Goal: Task Accomplishment & Management: Manage account settings

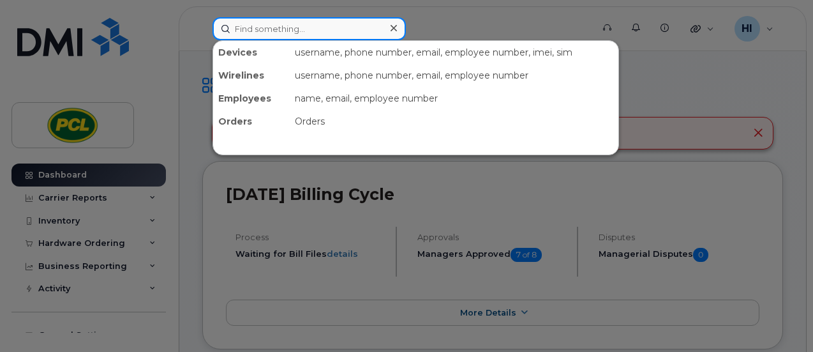
click at [266, 34] on input at bounding box center [309, 28] width 193 height 23
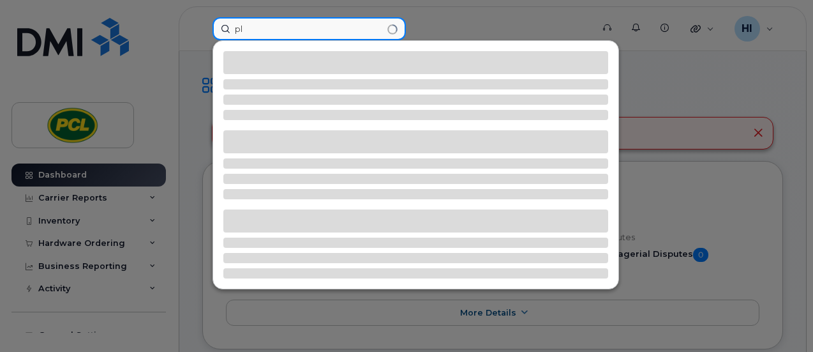
type input "p"
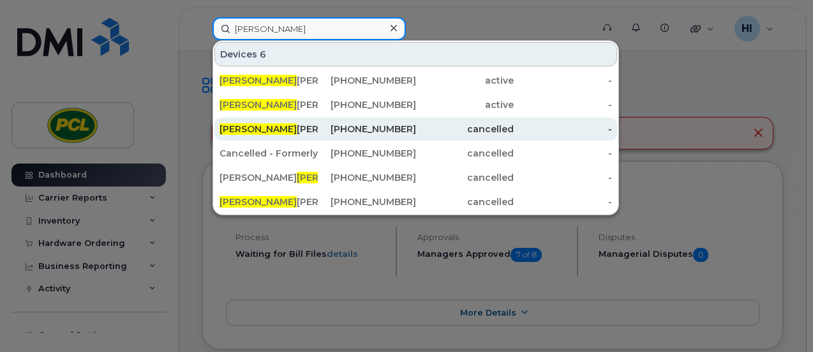
type input "brandon"
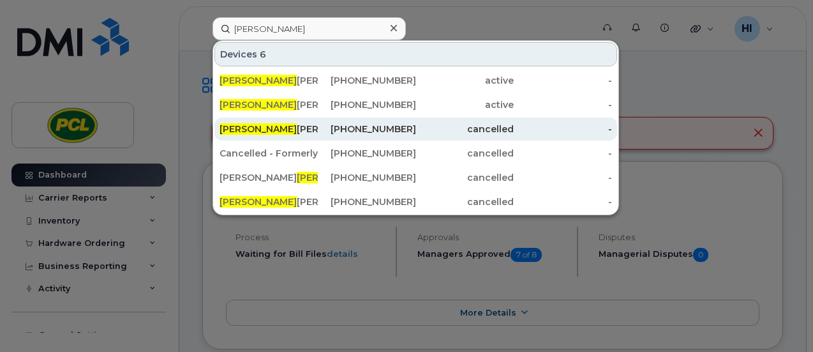
click at [318, 121] on div "Brandon Plecas" at bounding box center [367, 128] width 98 height 23
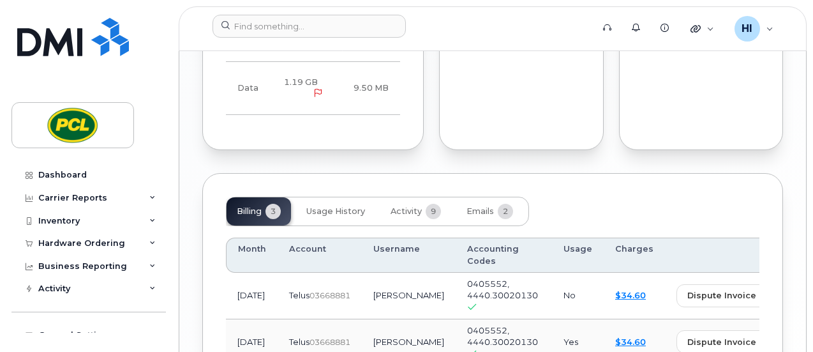
scroll to position [1119, 0]
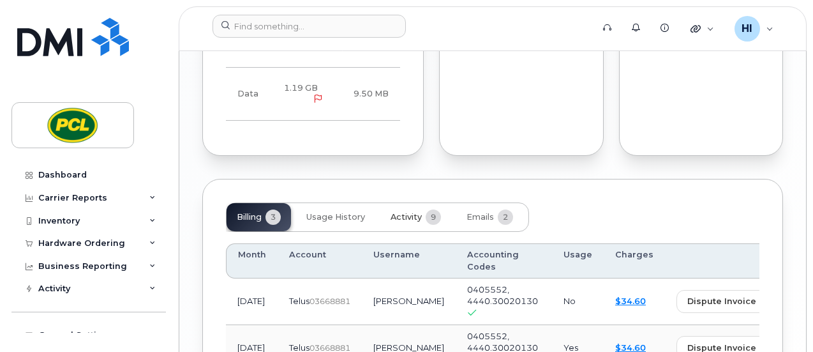
click at [411, 212] on span "Activity" at bounding box center [406, 217] width 31 height 10
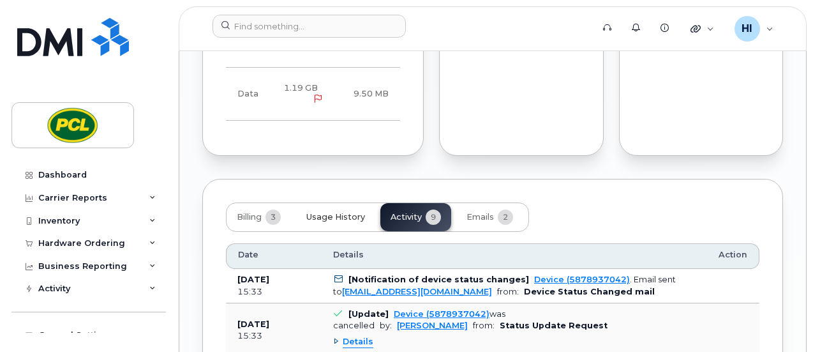
click at [327, 212] on span "Usage History" at bounding box center [335, 217] width 59 height 10
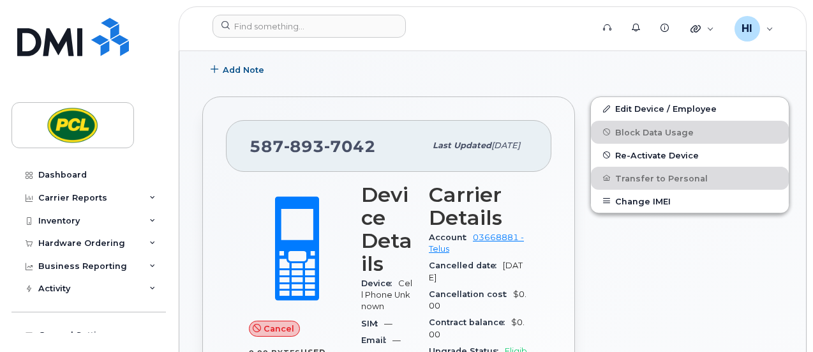
scroll to position [199, 0]
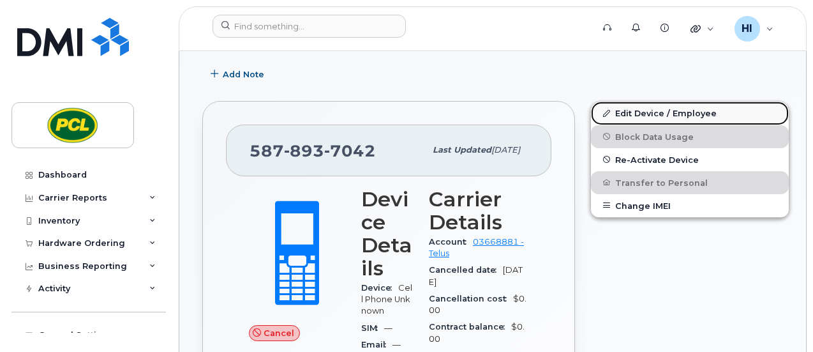
click at [635, 116] on link "Edit Device / Employee" at bounding box center [690, 113] width 198 height 23
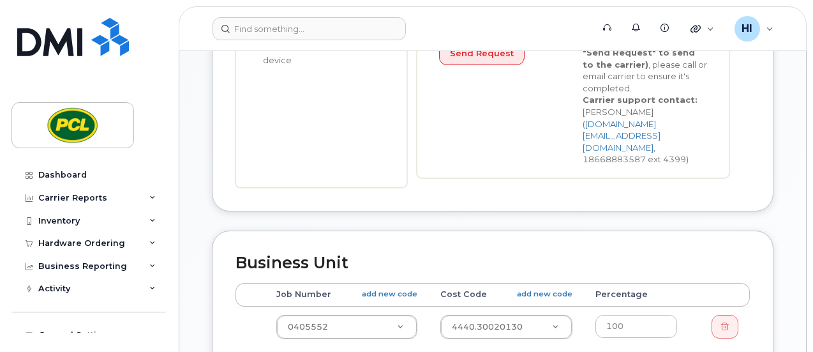
scroll to position [466, 0]
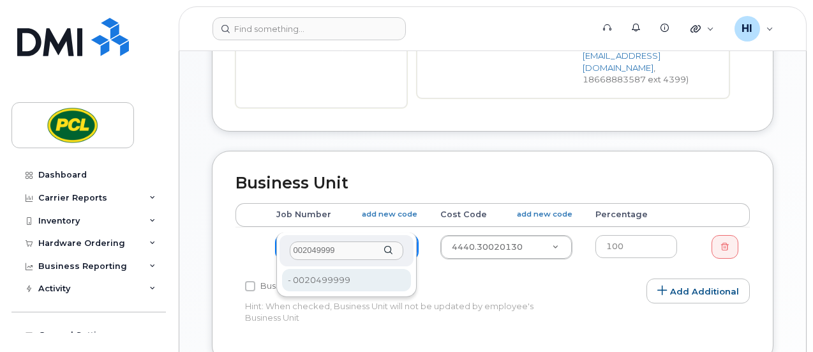
type input "002049999"
type input "6030"
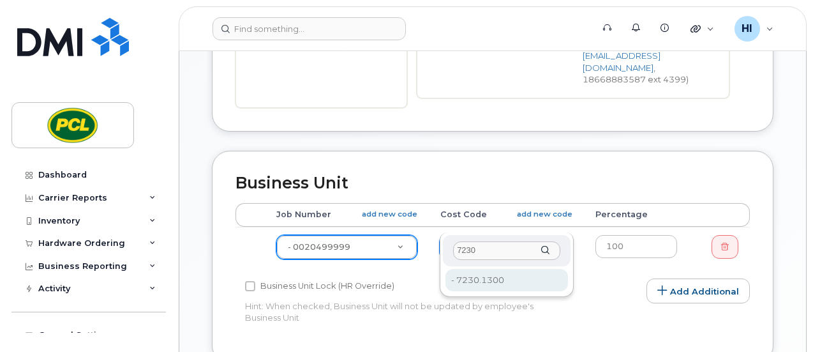
type input "7230"
type input "6800"
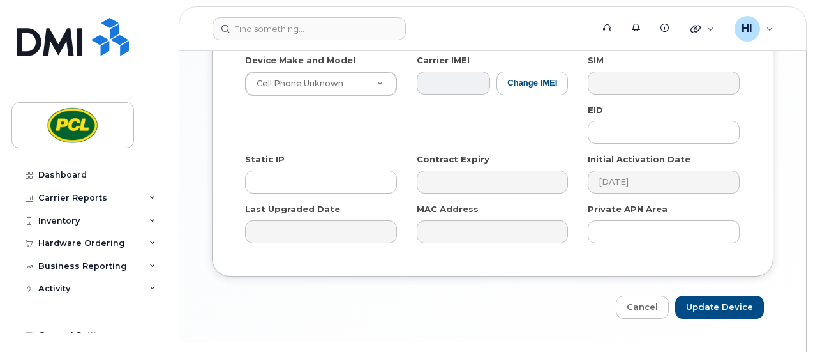
scroll to position [848, 0]
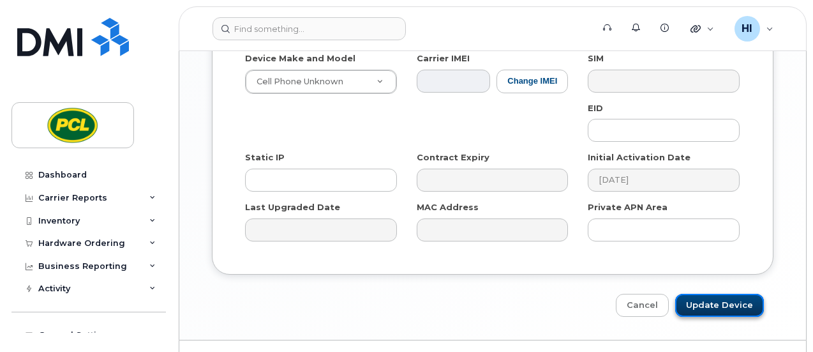
click at [729, 294] on input "Update Device" at bounding box center [719, 306] width 89 height 24
type input "Saving..."
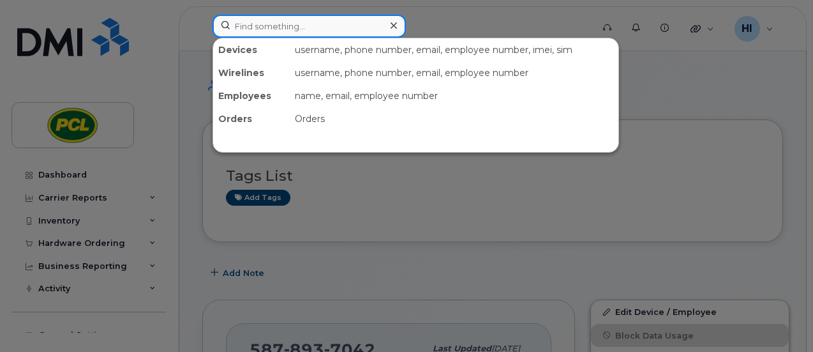
click at [261, 27] on input at bounding box center [309, 26] width 193 height 23
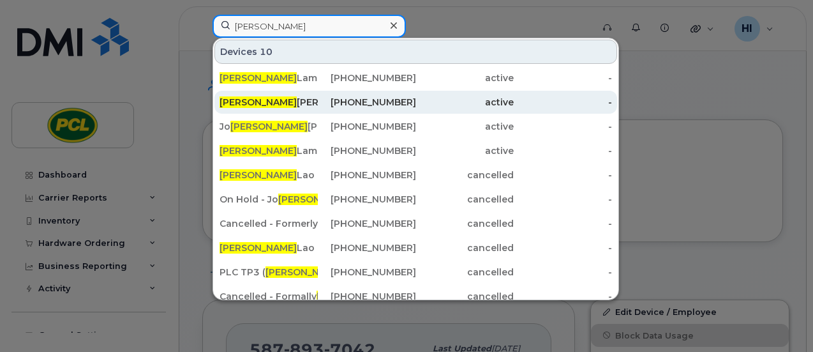
type input "nathan"
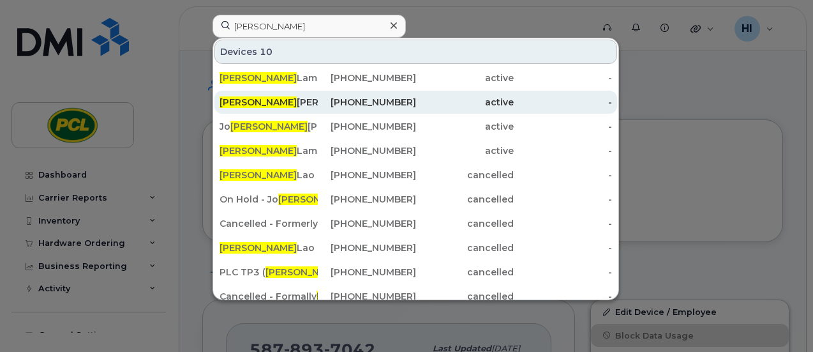
click at [260, 99] on div "Nathan Wyatt" at bounding box center [269, 102] width 98 height 13
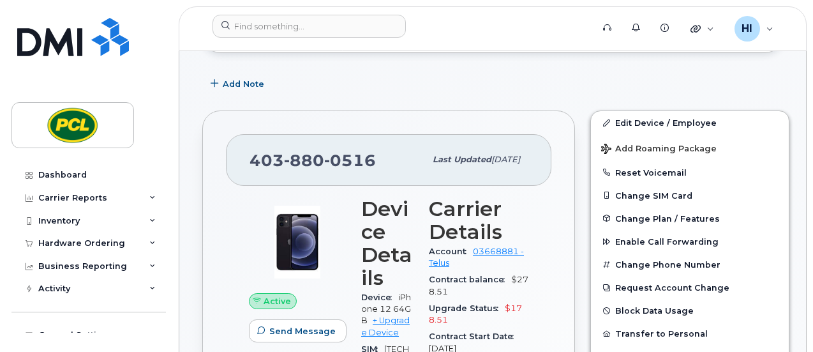
scroll to position [170, 0]
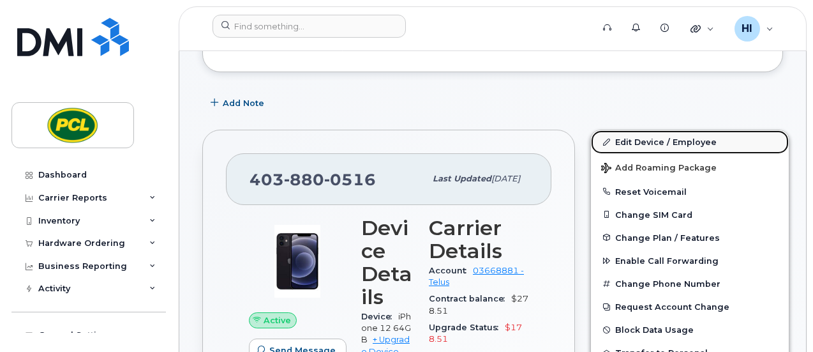
click at [655, 139] on link "Edit Device / Employee" at bounding box center [690, 141] width 198 height 23
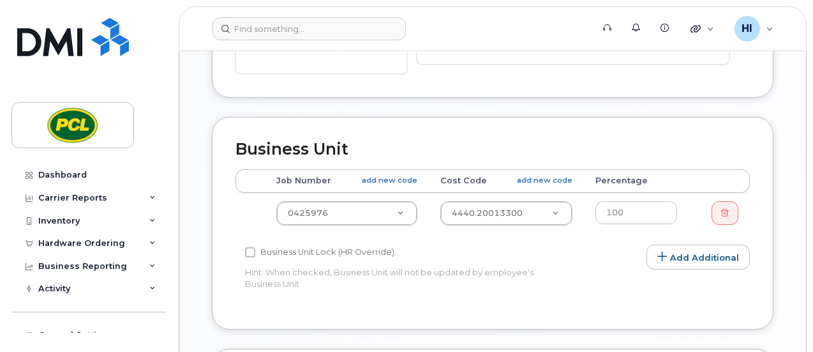
scroll to position [507, 0]
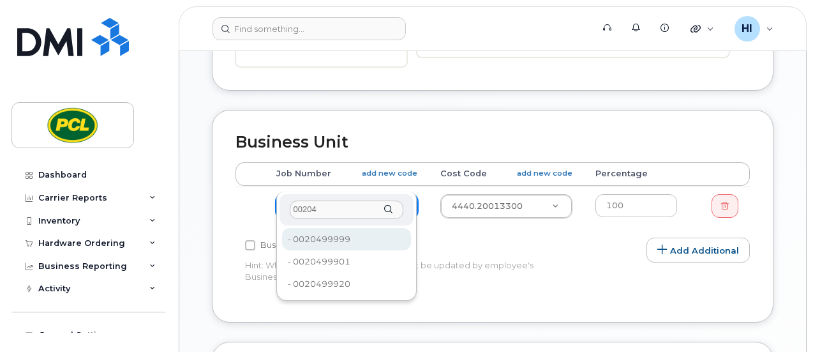
type input "00204"
type input "6030"
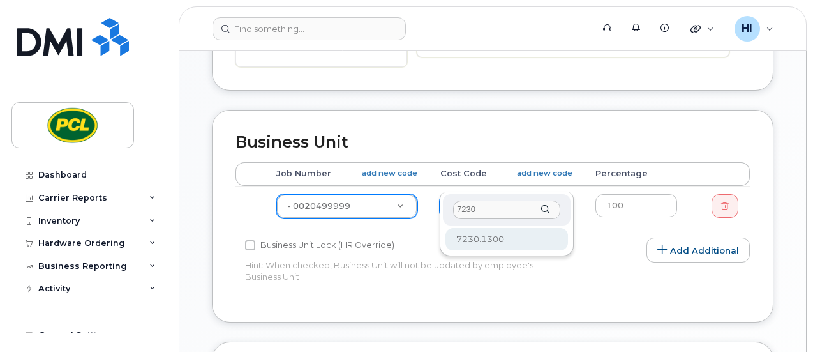
type input "7230"
type input "6800"
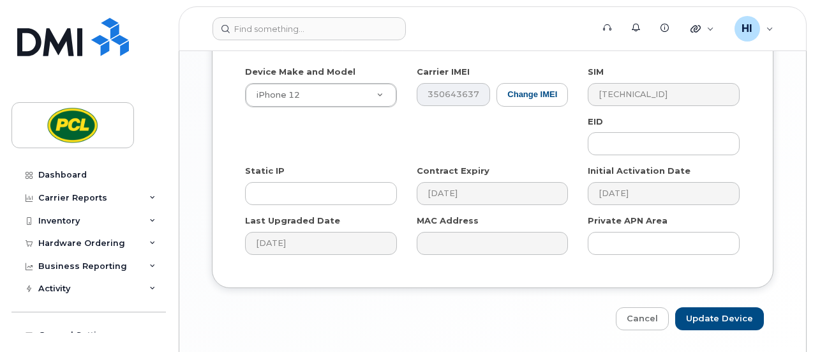
scroll to position [850, 0]
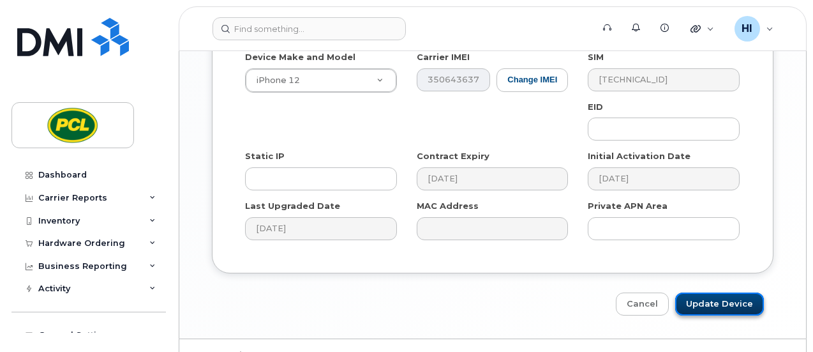
click at [721, 292] on input "Update Device" at bounding box center [719, 304] width 89 height 24
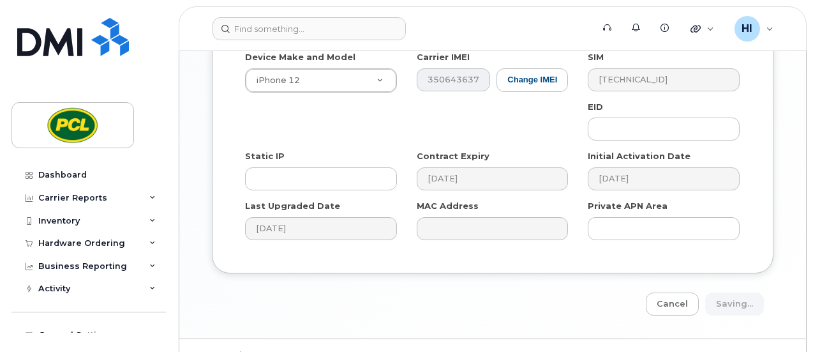
type input "Saving..."
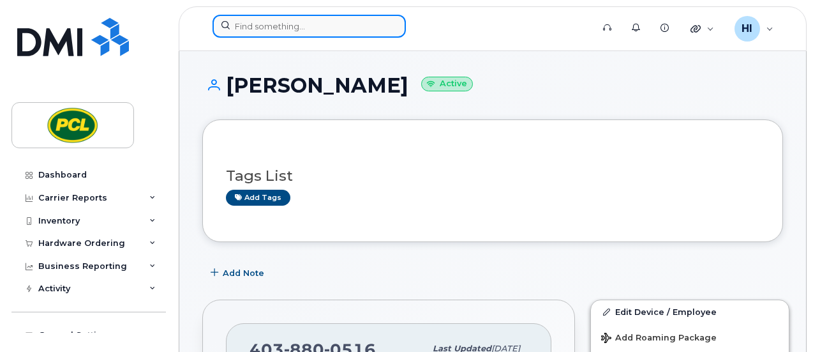
click at [261, 29] on input at bounding box center [309, 26] width 193 height 23
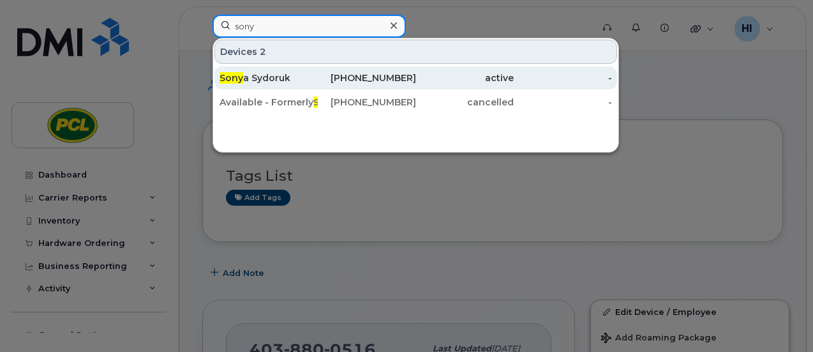
type input "sony"
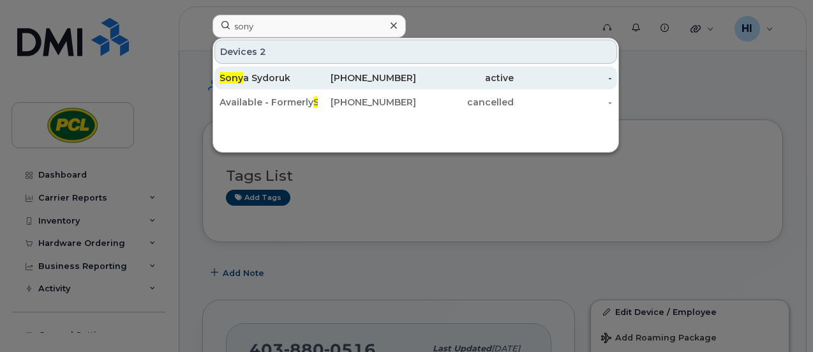
click at [318, 71] on div "Sony a Sydoruk" at bounding box center [367, 77] width 98 height 23
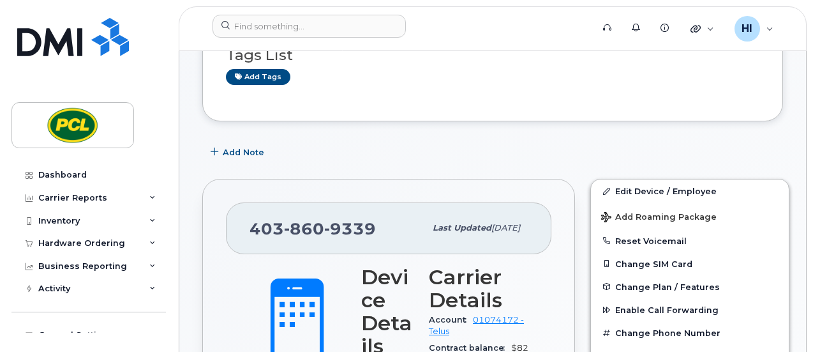
scroll to position [139, 0]
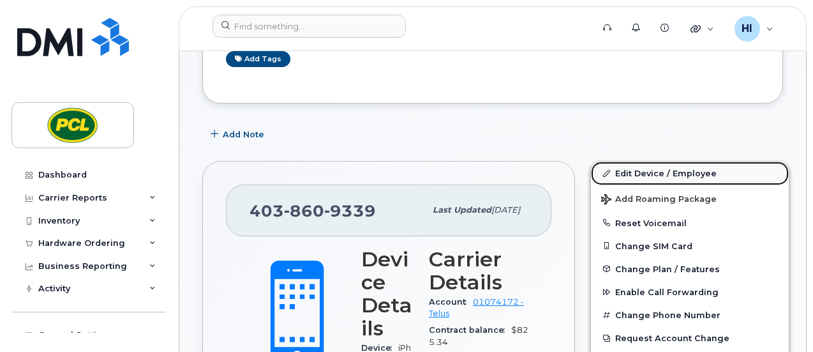
click at [629, 170] on link "Edit Device / Employee" at bounding box center [690, 173] width 198 height 23
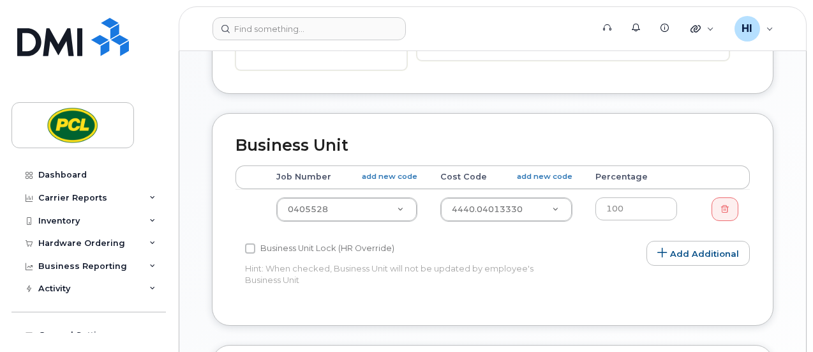
scroll to position [508, 0]
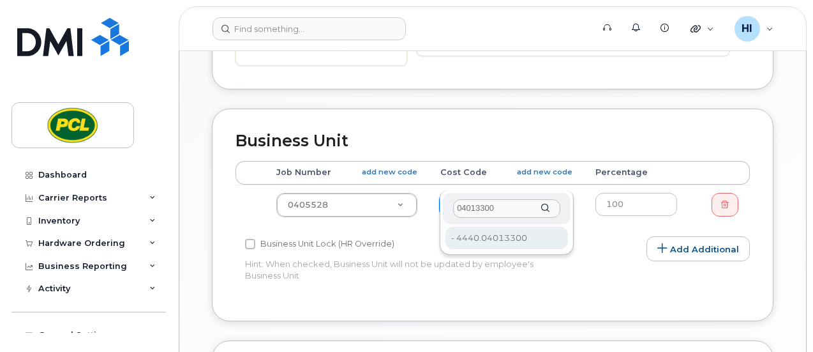
type input "04013300"
type input "6806"
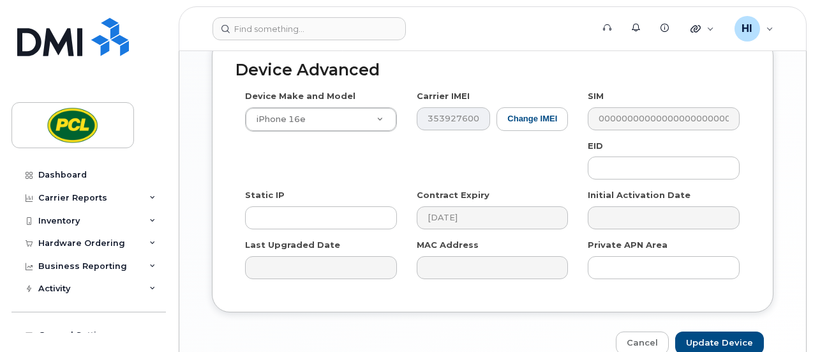
scroll to position [813, 0]
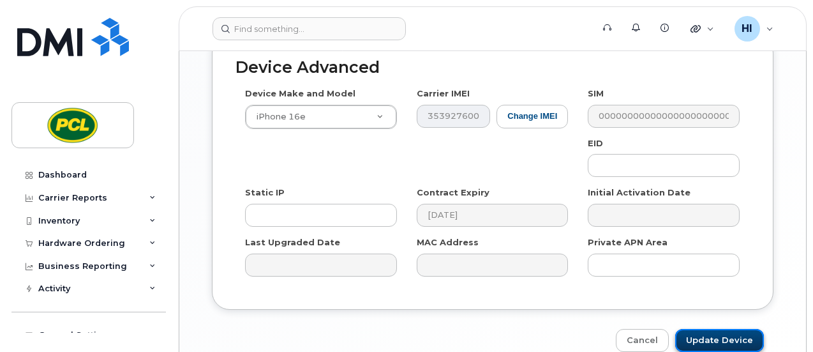
click at [725, 329] on input "Update Device" at bounding box center [719, 341] width 89 height 24
type input "Saving..."
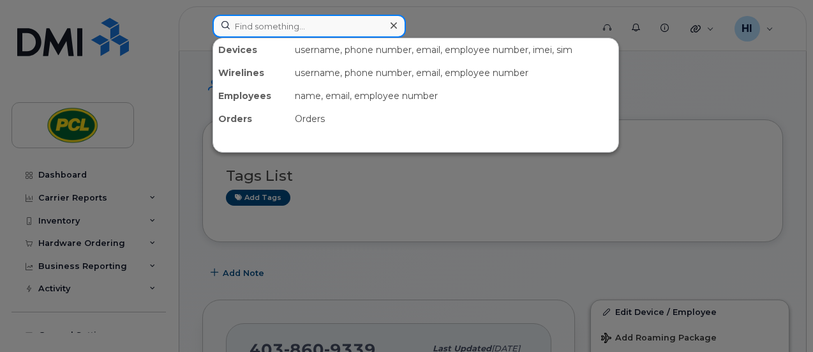
click at [265, 32] on input at bounding box center [309, 26] width 193 height 23
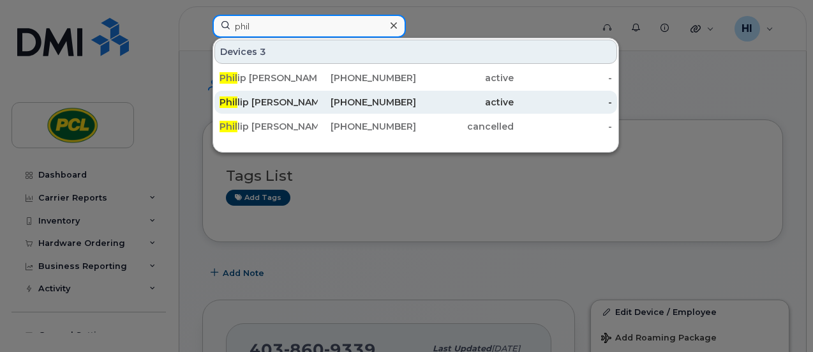
type input "phil"
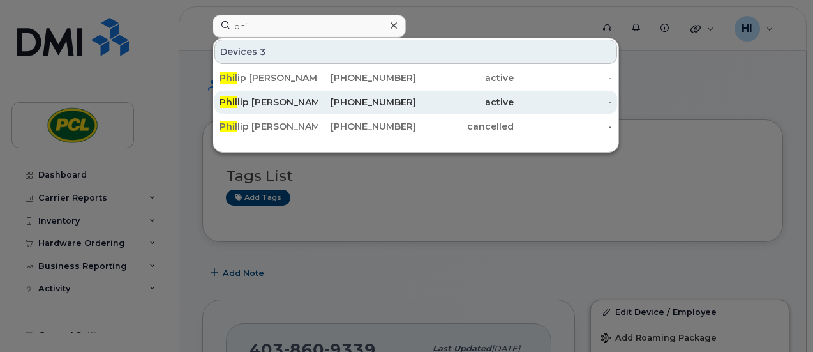
click at [247, 107] on div "Phil lip Lucas" at bounding box center [269, 102] width 98 height 13
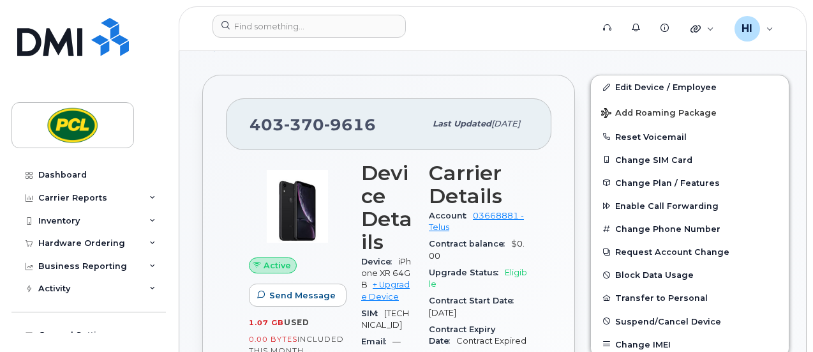
scroll to position [227, 0]
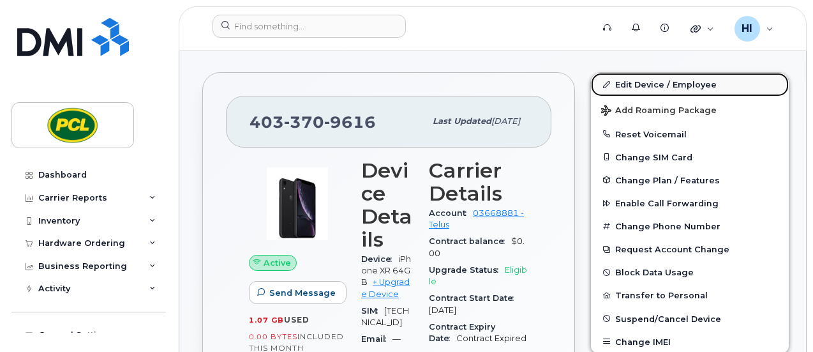
click at [643, 77] on link "Edit Device / Employee" at bounding box center [690, 84] width 198 height 23
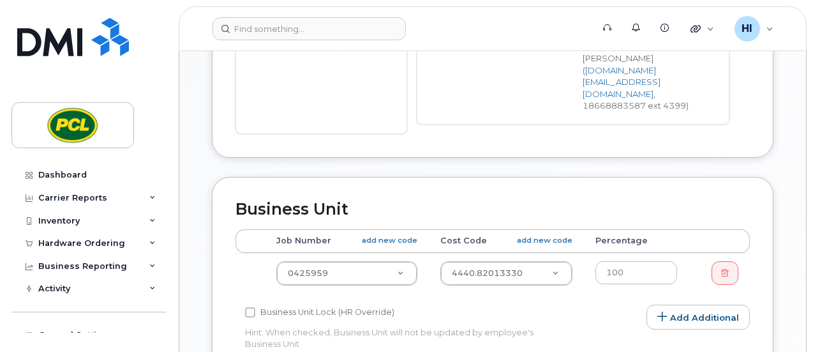
scroll to position [442, 0]
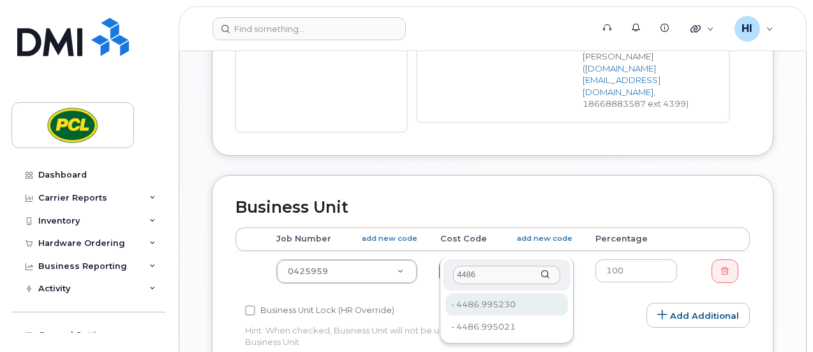
type input "4486"
type input "6821"
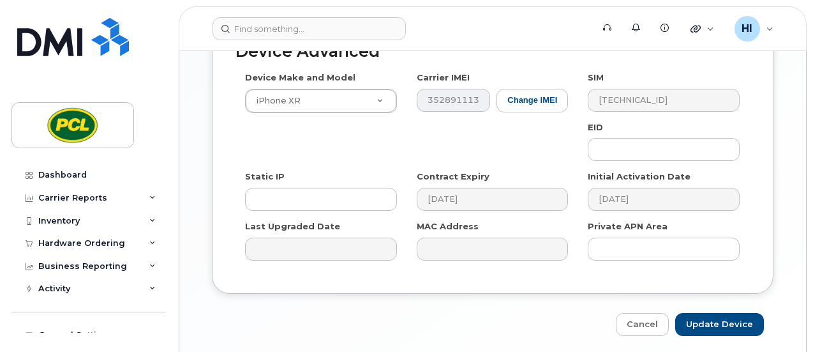
scroll to position [844, 0]
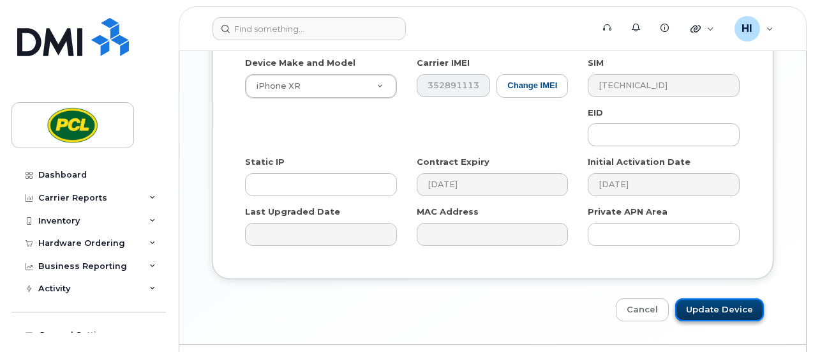
click at [707, 298] on input "Update Device" at bounding box center [719, 310] width 89 height 24
type input "Saving..."
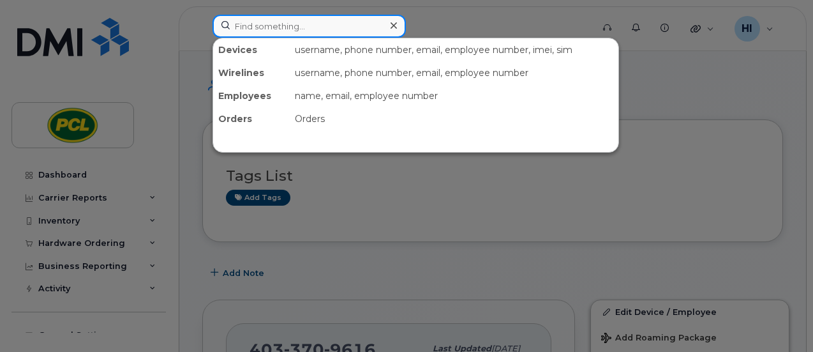
click at [266, 29] on input at bounding box center [309, 26] width 193 height 23
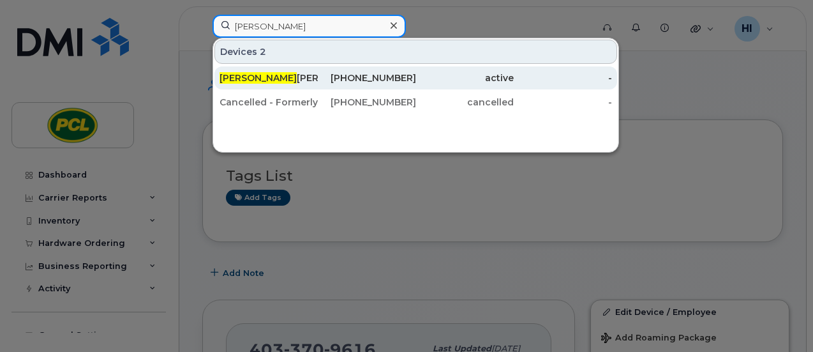
type input "[PERSON_NAME]"
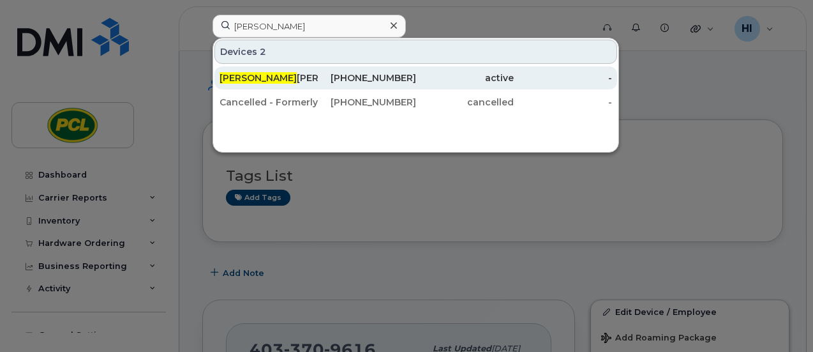
click at [255, 76] on div "[PERSON_NAME]" at bounding box center [269, 77] width 98 height 13
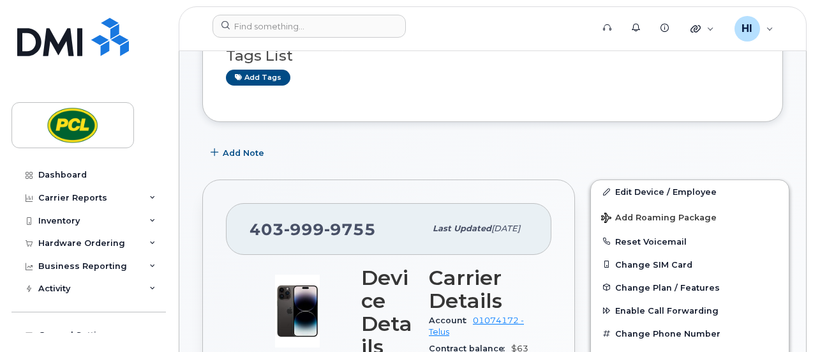
scroll to position [126, 0]
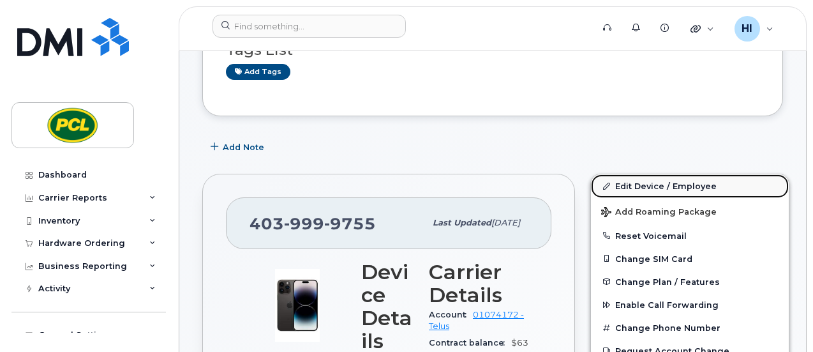
click at [631, 180] on link "Edit Device / Employee" at bounding box center [690, 185] width 198 height 23
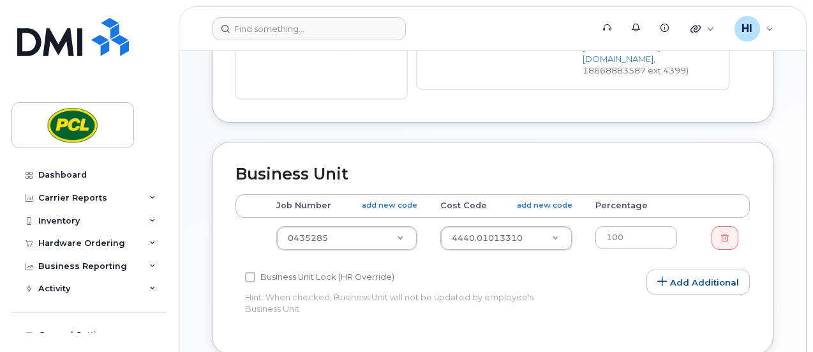
scroll to position [476, 0]
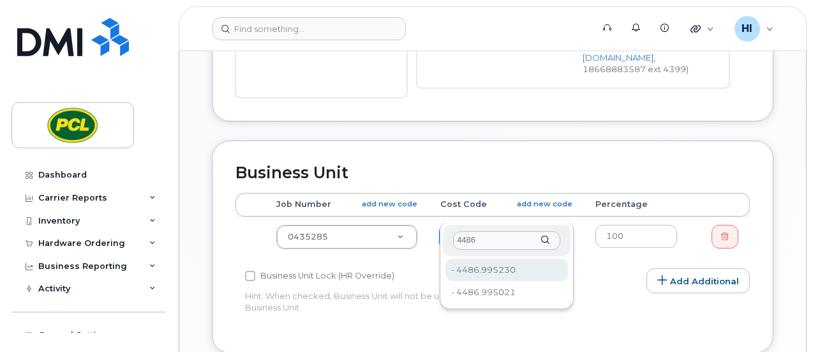
type input "4486"
type input "6821"
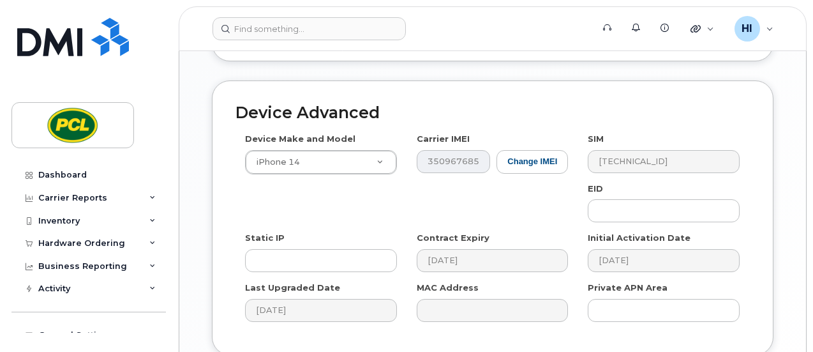
scroll to position [850, 0]
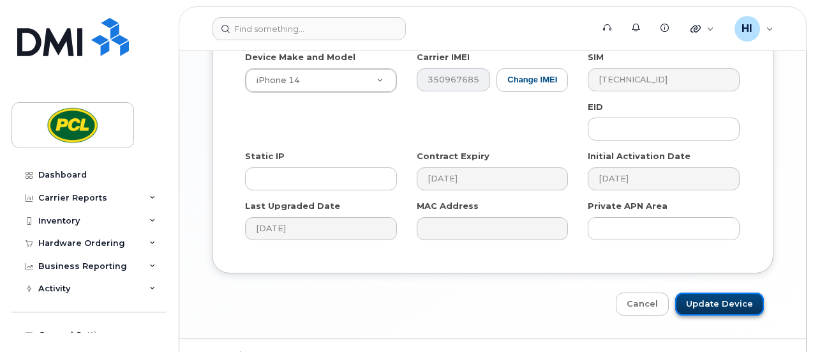
click at [723, 292] on input "Update Device" at bounding box center [719, 304] width 89 height 24
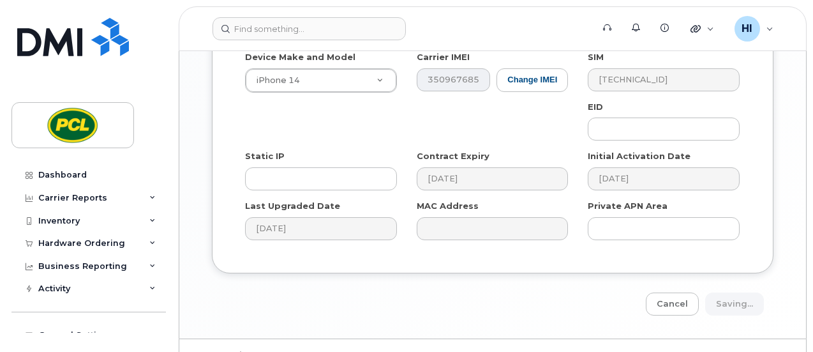
type input "Saving..."
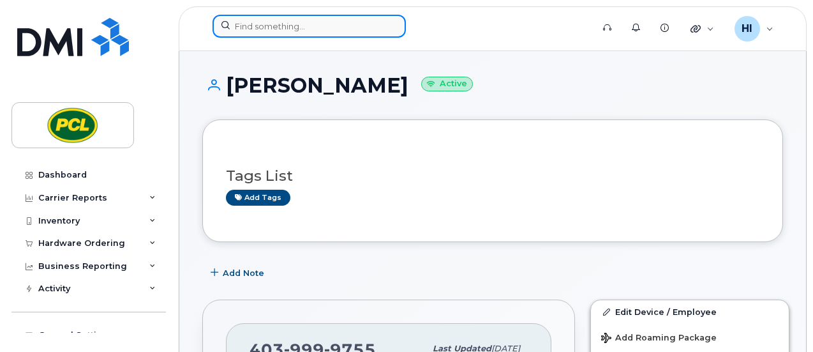
click at [254, 34] on input at bounding box center [309, 26] width 193 height 23
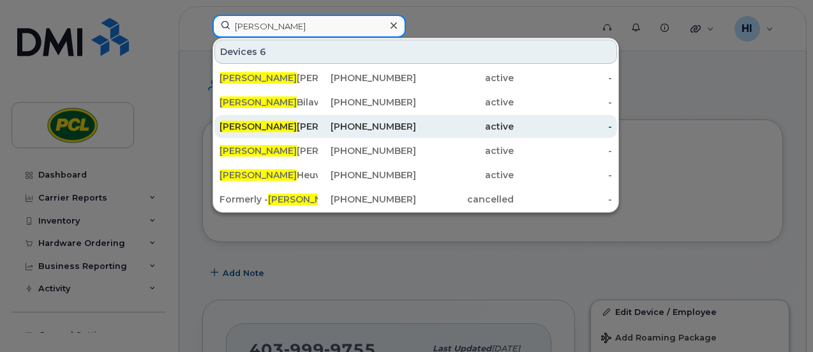
type input "[PERSON_NAME]"
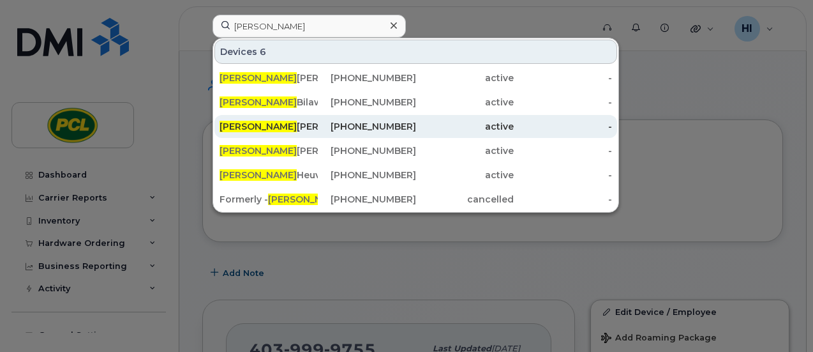
click at [262, 123] on div "[PERSON_NAME]" at bounding box center [269, 126] width 98 height 13
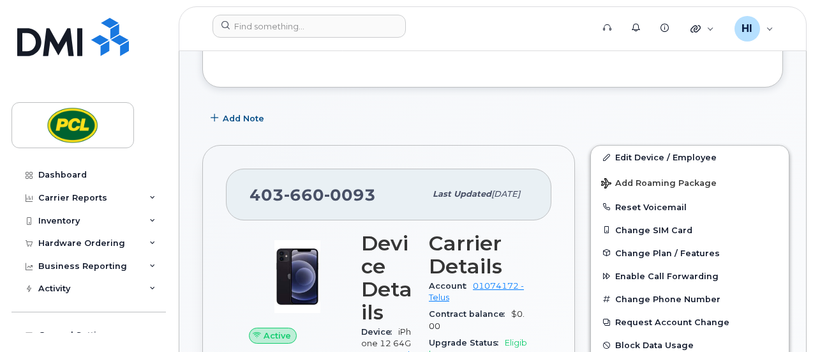
scroll to position [156, 0]
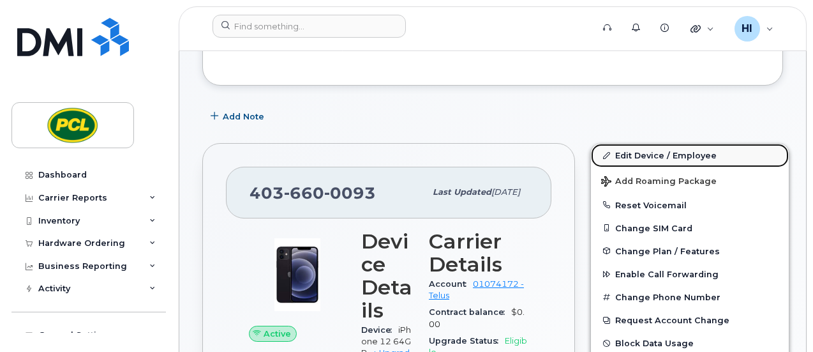
click at [643, 152] on link "Edit Device / Employee" at bounding box center [690, 155] width 198 height 23
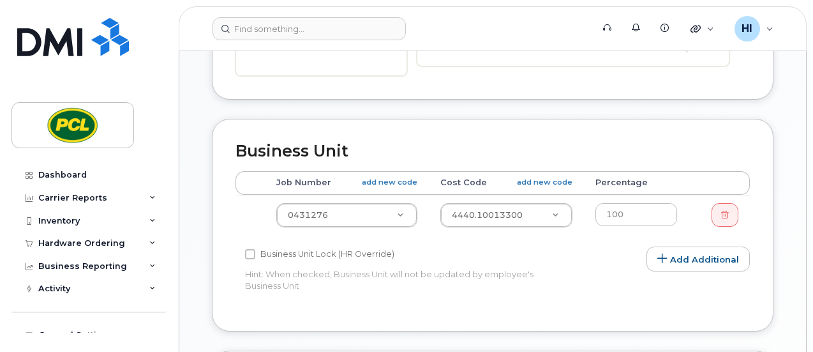
scroll to position [497, 0]
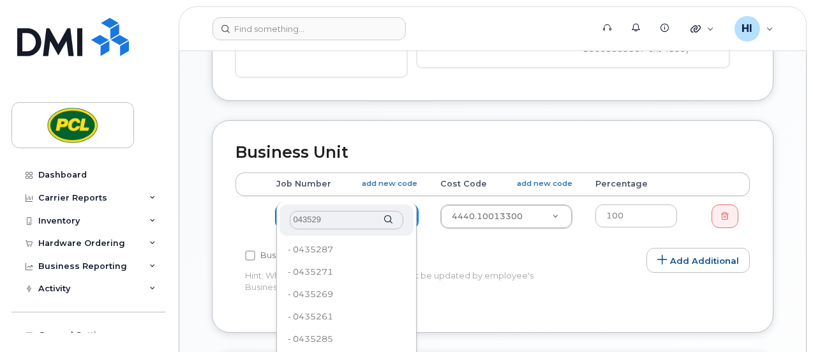
type input "0435294"
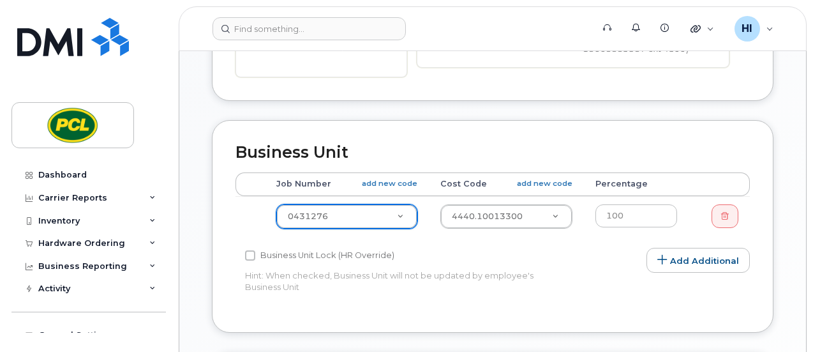
drag, startPoint x: 166, startPoint y: 264, endPoint x: 168, endPoint y: 335, distance: 71.5
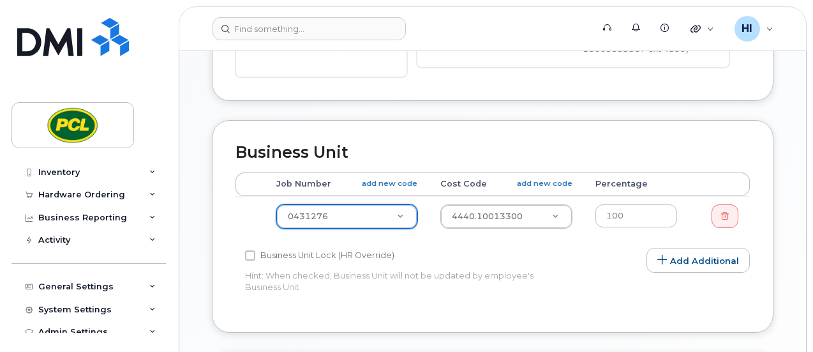
scroll to position [59, 0]
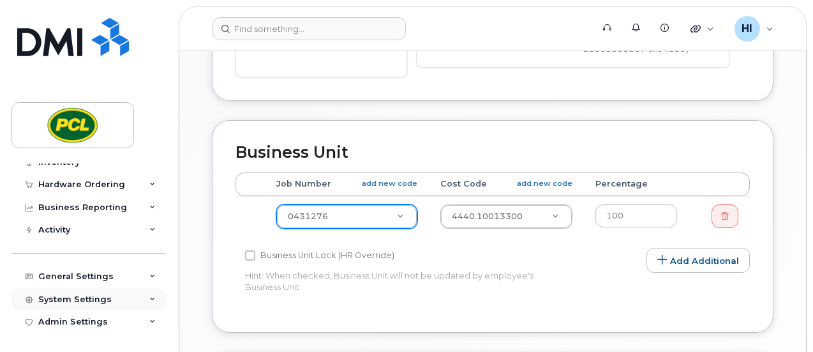
click at [83, 299] on div "System Settings" at bounding box center [74, 299] width 73 height 10
click at [116, 321] on div "Accounting Codes" at bounding box center [85, 322] width 83 height 11
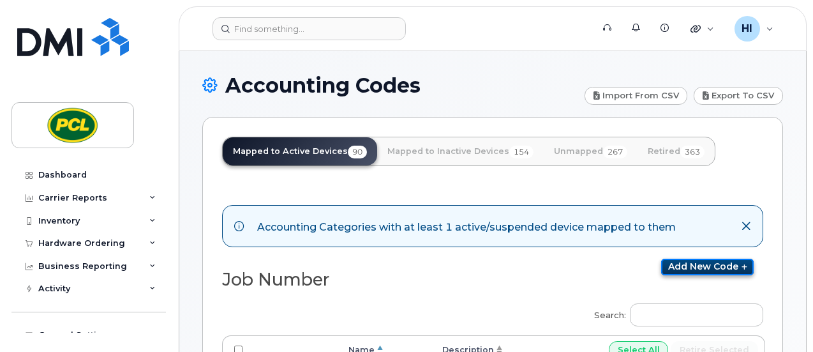
click at [717, 262] on link "Add new code" at bounding box center [707, 267] width 93 height 17
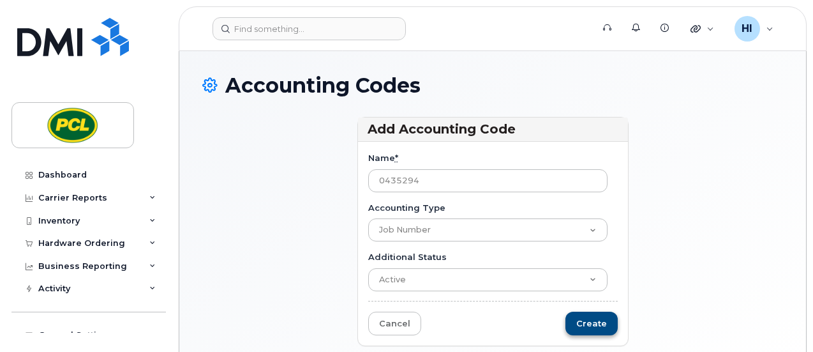
type input "0435294"
click at [613, 324] on input "Create" at bounding box center [592, 324] width 52 height 24
type input "Saving..."
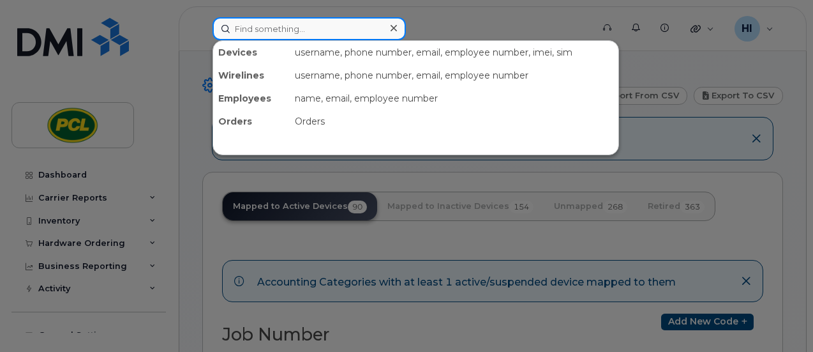
click at [260, 27] on input at bounding box center [309, 28] width 193 height 23
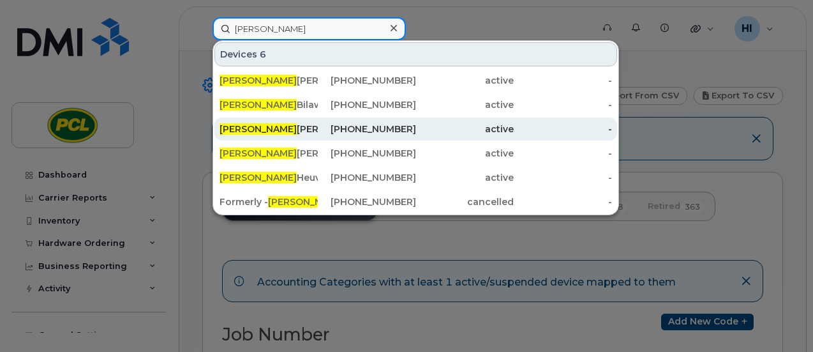
type input "[PERSON_NAME]"
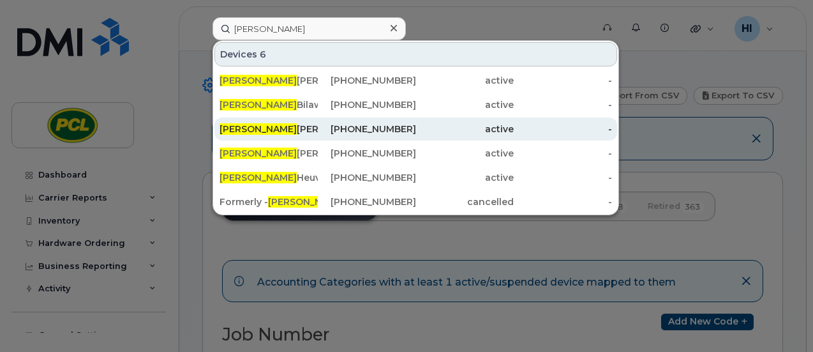
click at [268, 128] on div "[PERSON_NAME]" at bounding box center [269, 129] width 98 height 13
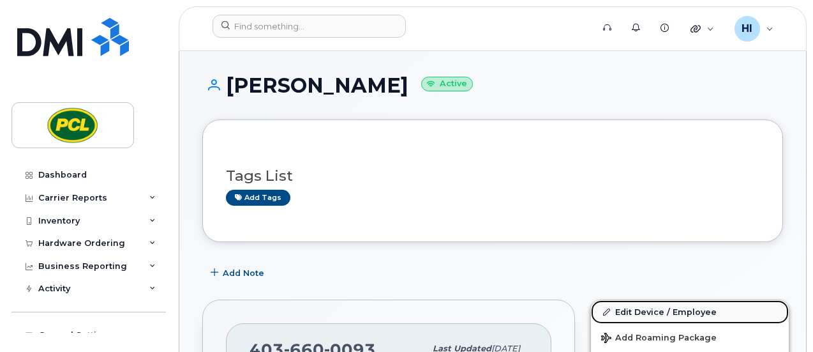
click at [636, 306] on link "Edit Device / Employee" at bounding box center [690, 311] width 198 height 23
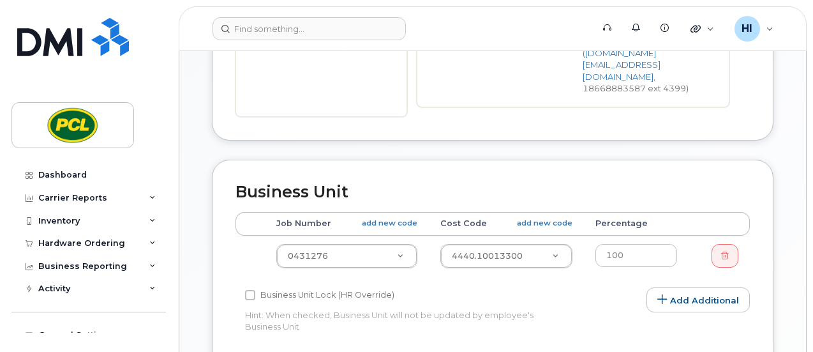
scroll to position [474, 0]
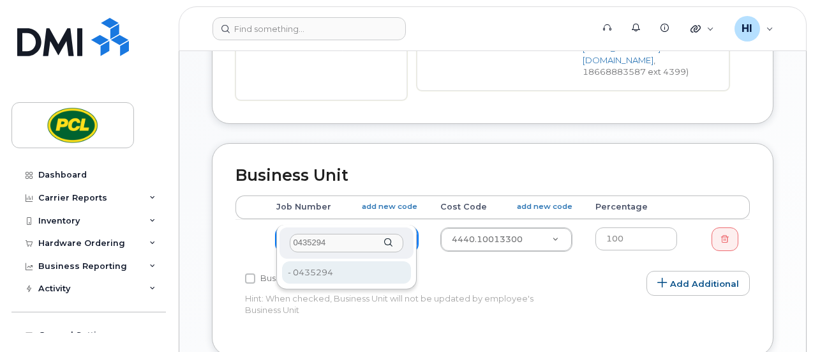
type input "0435294"
type input "2209537"
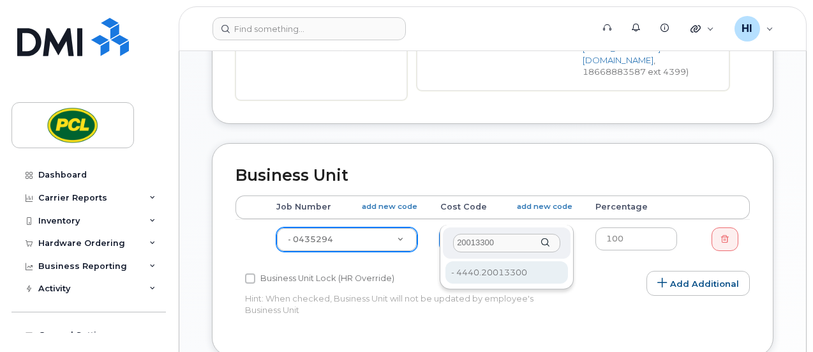
type input "20013300"
type input "24580"
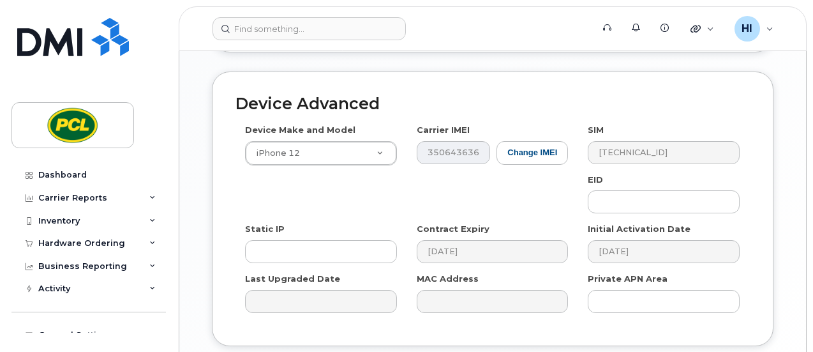
scroll to position [850, 0]
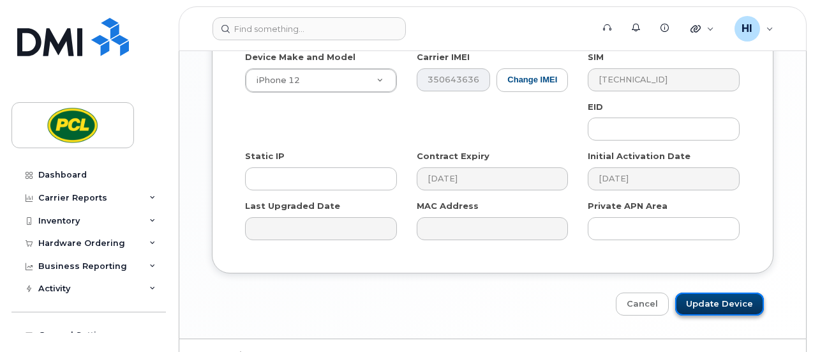
click at [735, 292] on input "Update Device" at bounding box center [719, 304] width 89 height 24
type input "Saving..."
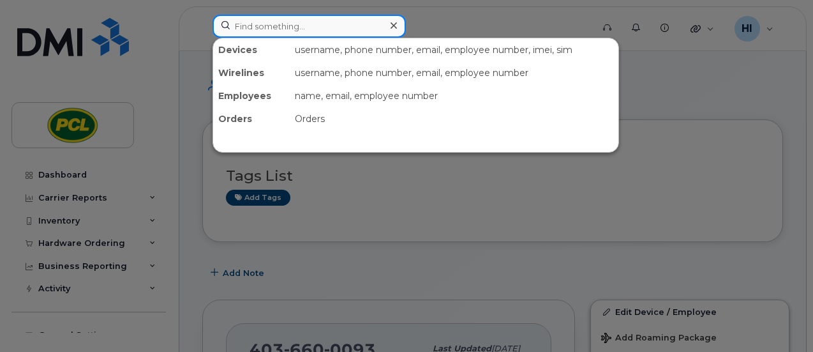
click at [270, 25] on input at bounding box center [309, 26] width 193 height 23
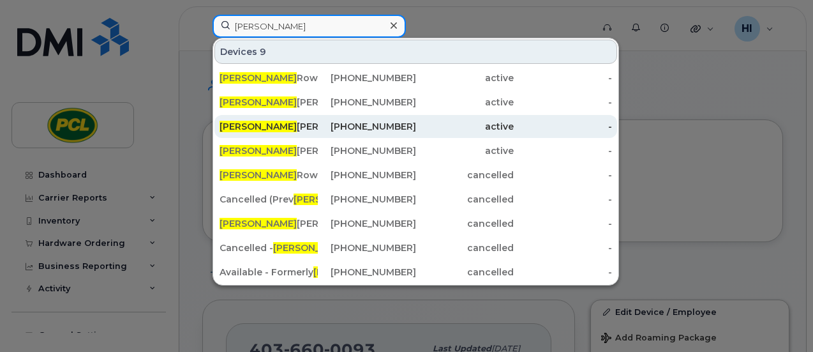
type input "[PERSON_NAME]"
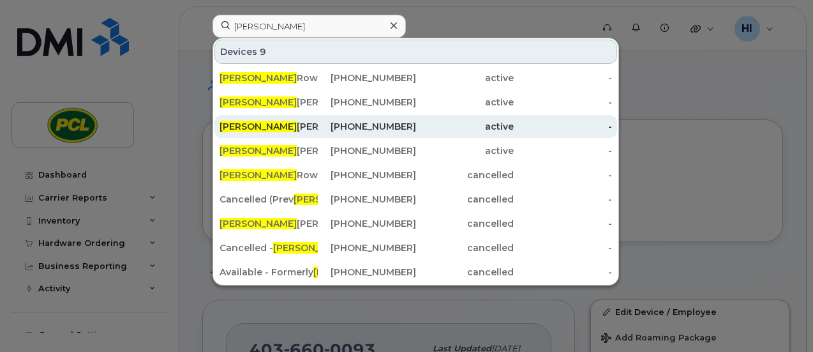
click at [239, 131] on div "[PERSON_NAME] [PERSON_NAME]" at bounding box center [269, 126] width 98 height 13
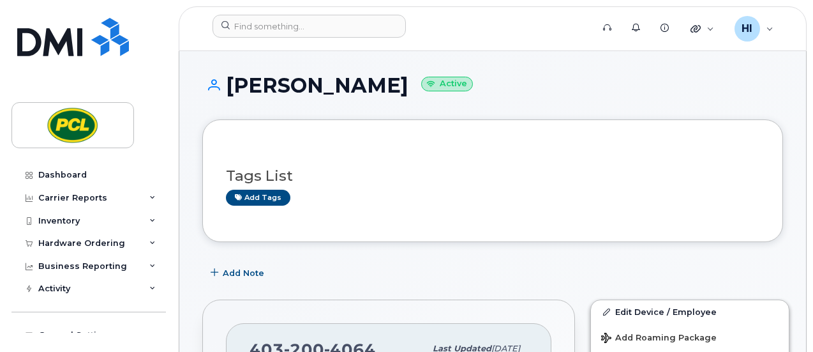
click at [536, 93] on h1 "[PERSON_NAME] Active" at bounding box center [492, 85] width 581 height 22
click at [552, 98] on div "[PERSON_NAME] Active" at bounding box center [492, 96] width 581 height 45
click at [529, 84] on h1 "[PERSON_NAME] Active" at bounding box center [492, 85] width 581 height 22
